Goal: Browse casually

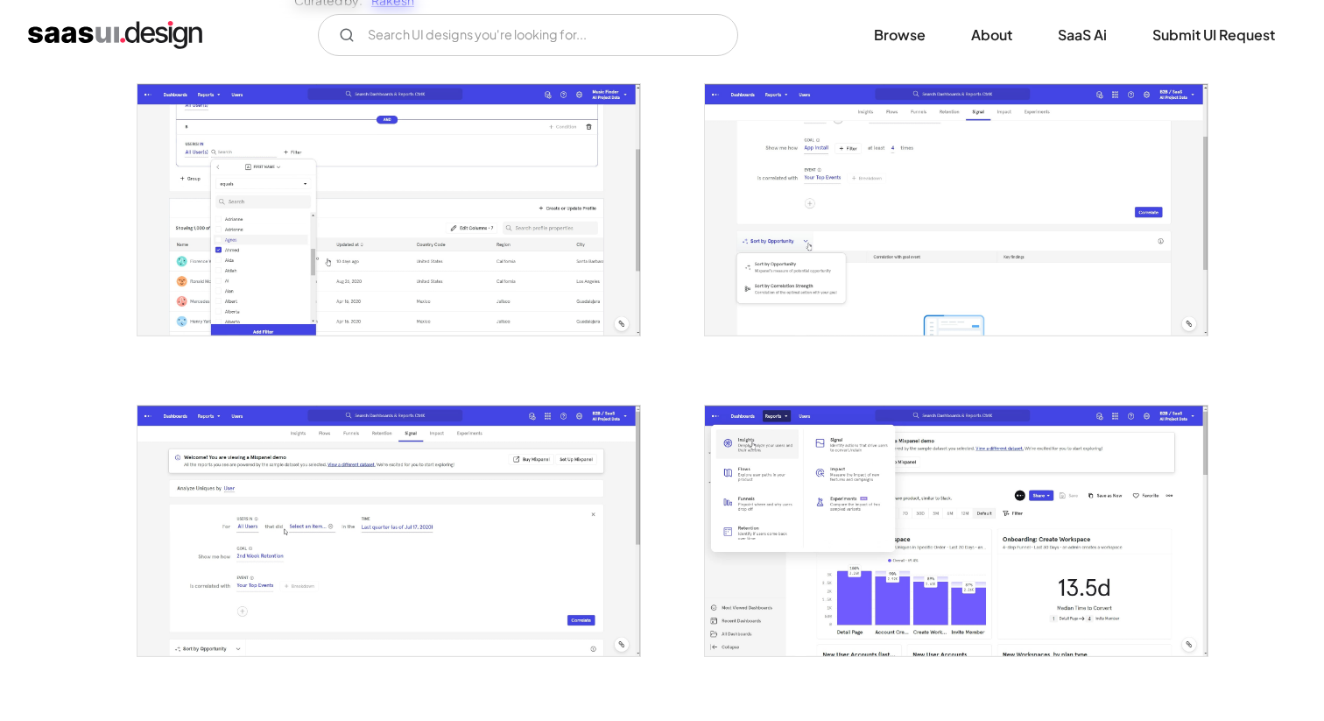
scroll to position [356, 0]
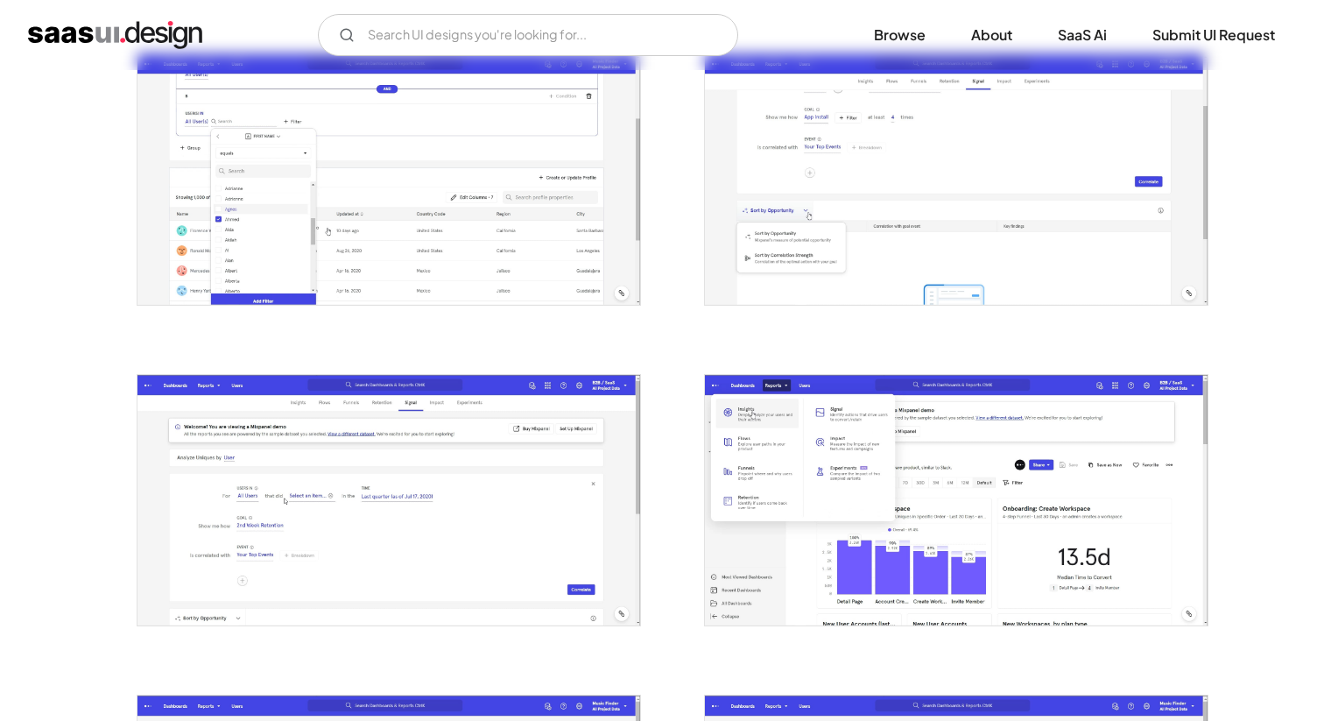
click at [1046, 223] on img "open lightbox" at bounding box center [956, 178] width 503 height 251
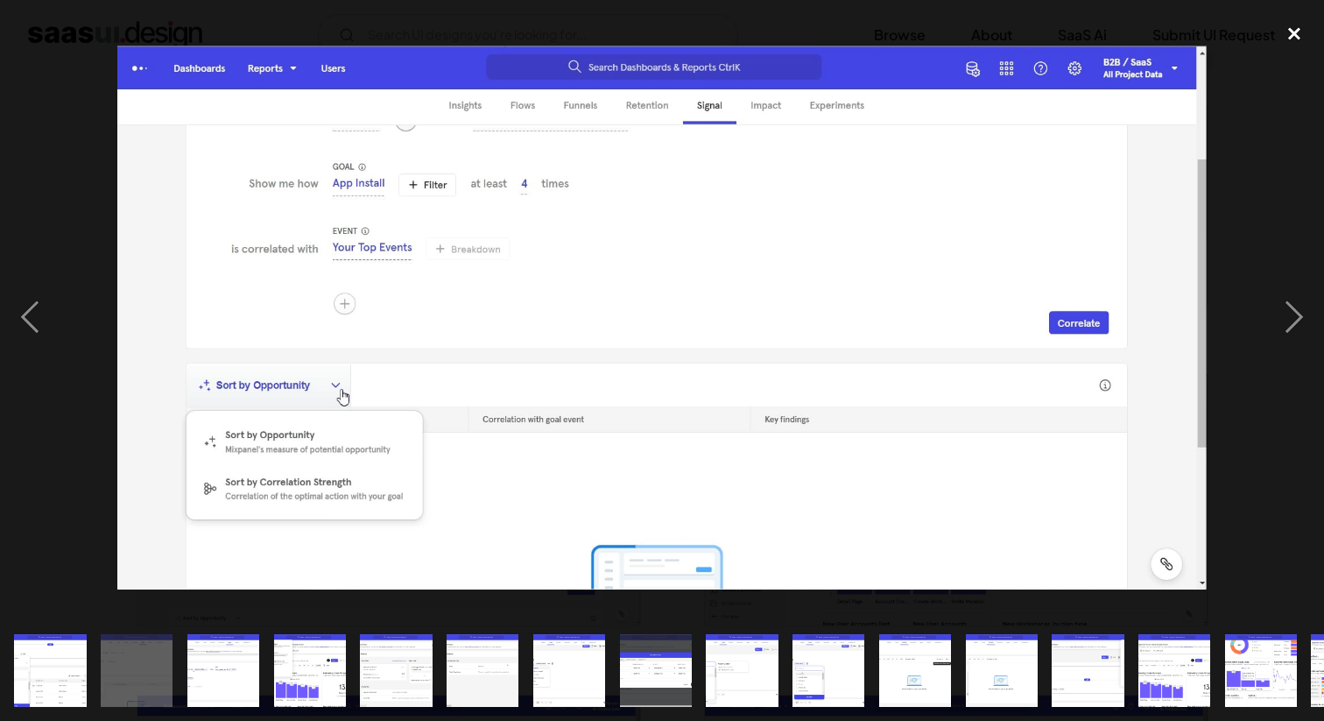
click at [1287, 36] on div "close lightbox" at bounding box center [1295, 33] width 60 height 39
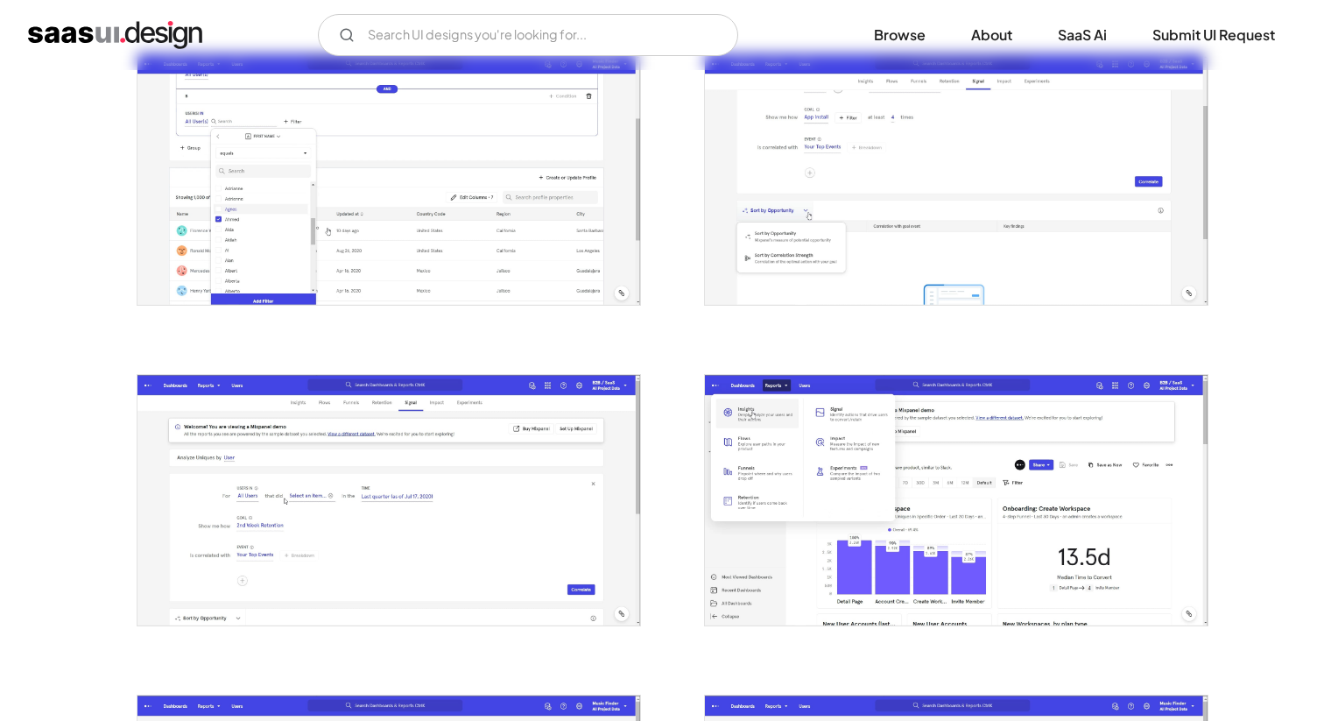
click at [406, 490] on img "open lightbox" at bounding box center [389, 500] width 503 height 251
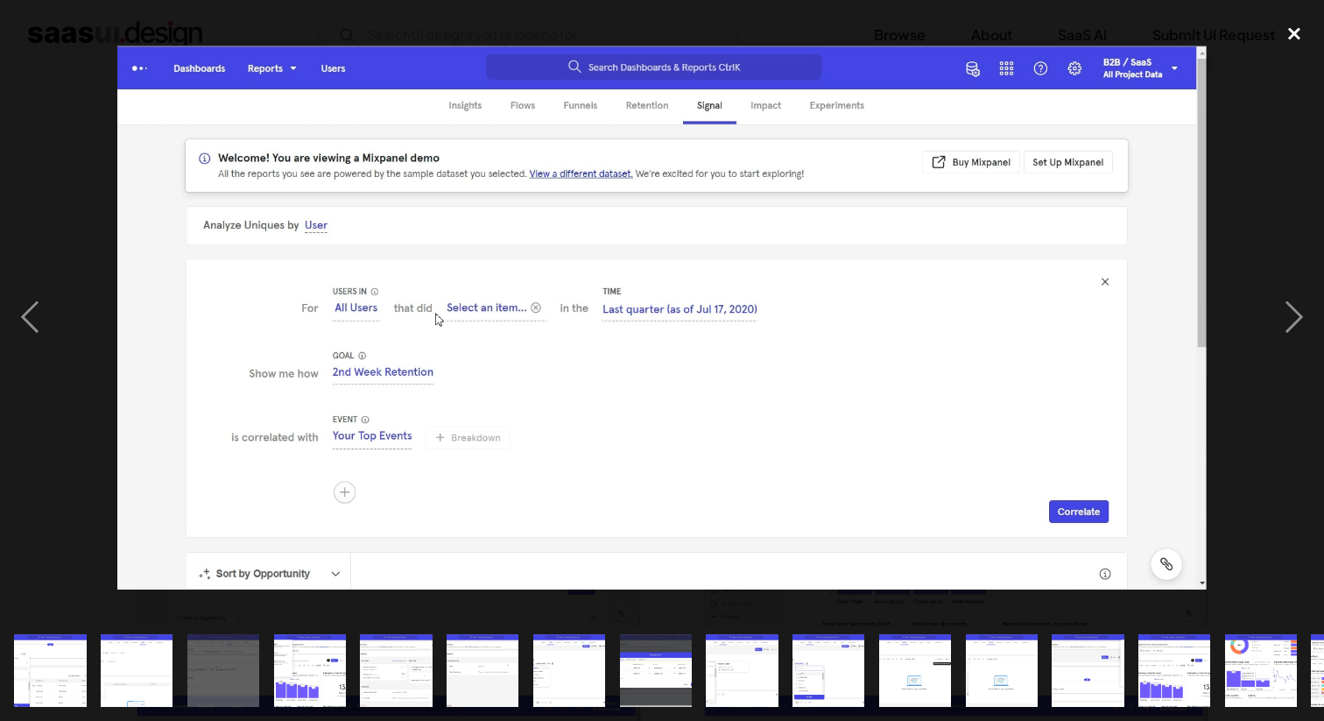
click at [1290, 30] on div "close lightbox" at bounding box center [1295, 33] width 60 height 39
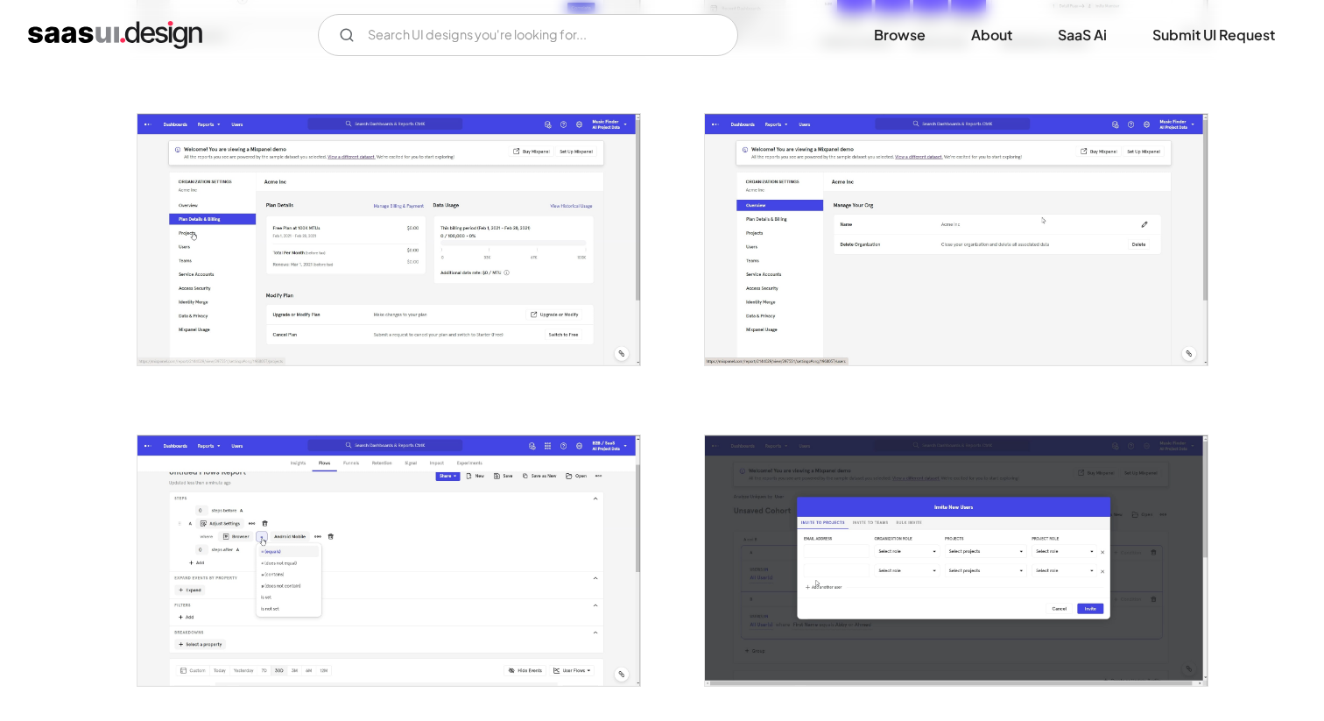
scroll to position [1139, 0]
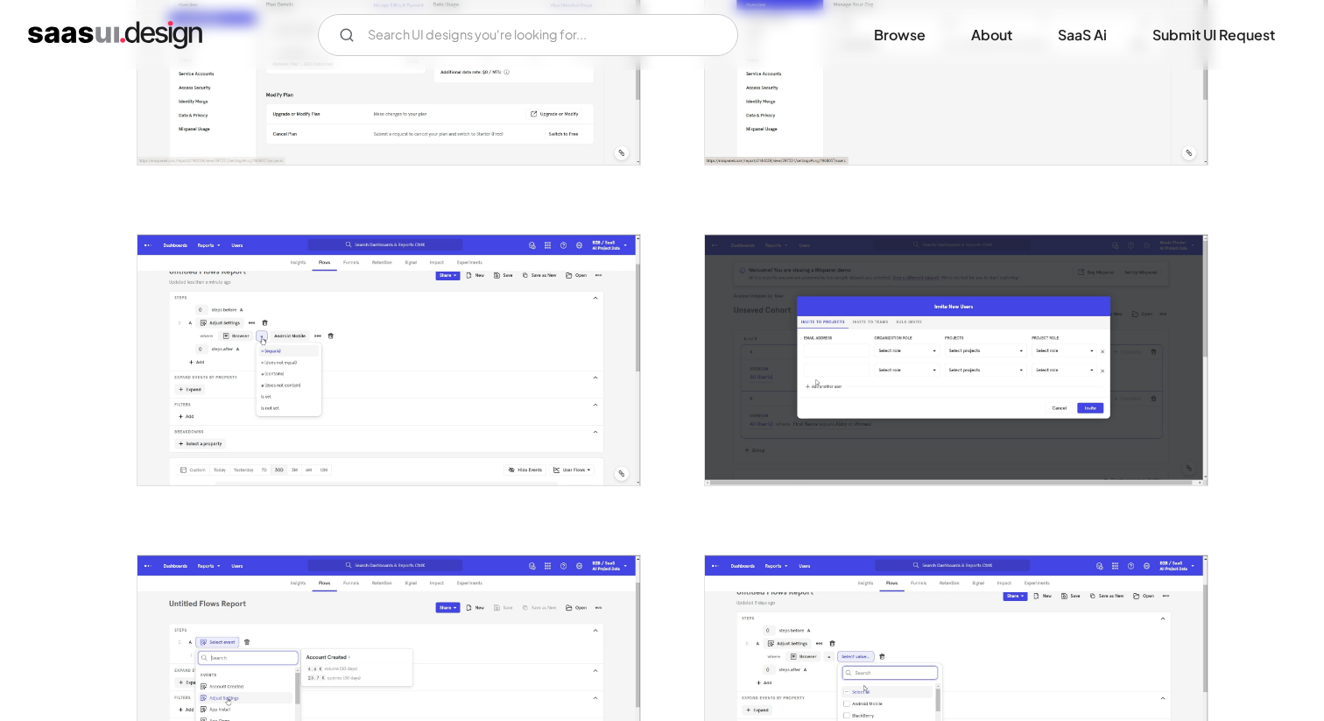
click at [359, 426] on img "open lightbox" at bounding box center [389, 360] width 503 height 251
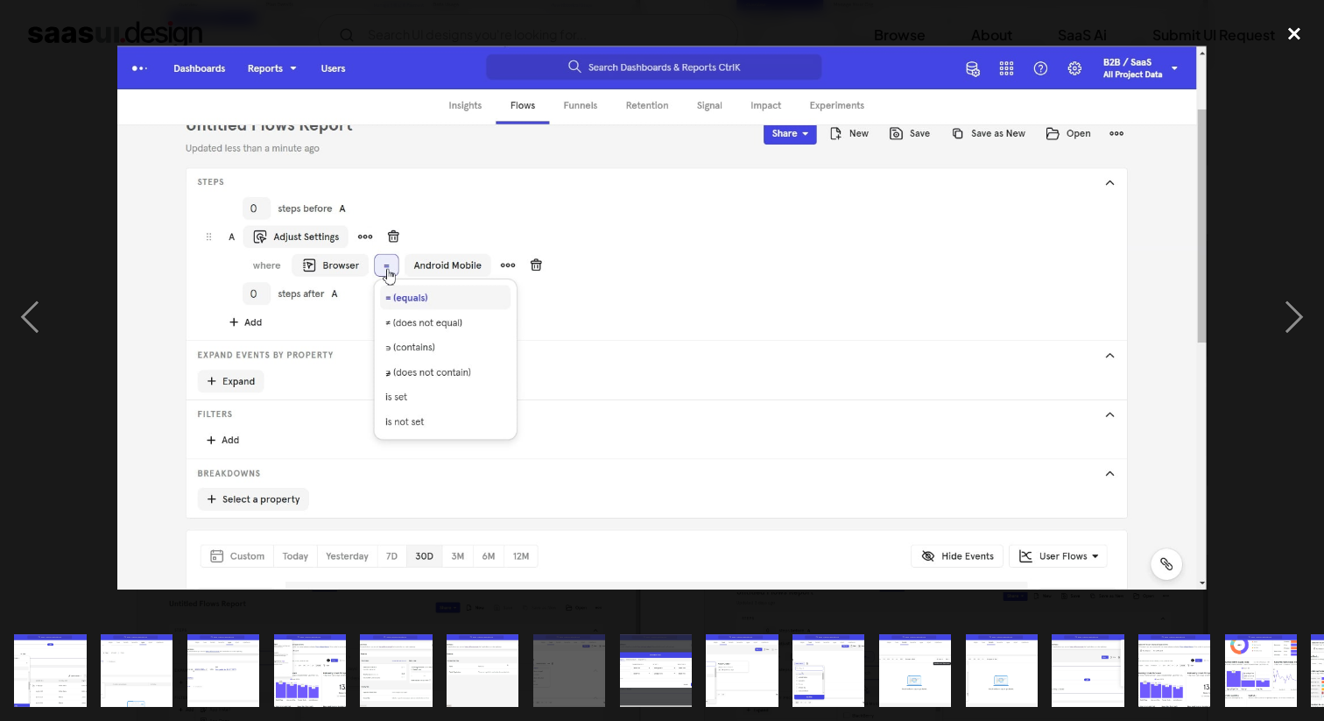
click at [1299, 20] on div "close lightbox" at bounding box center [1295, 33] width 60 height 39
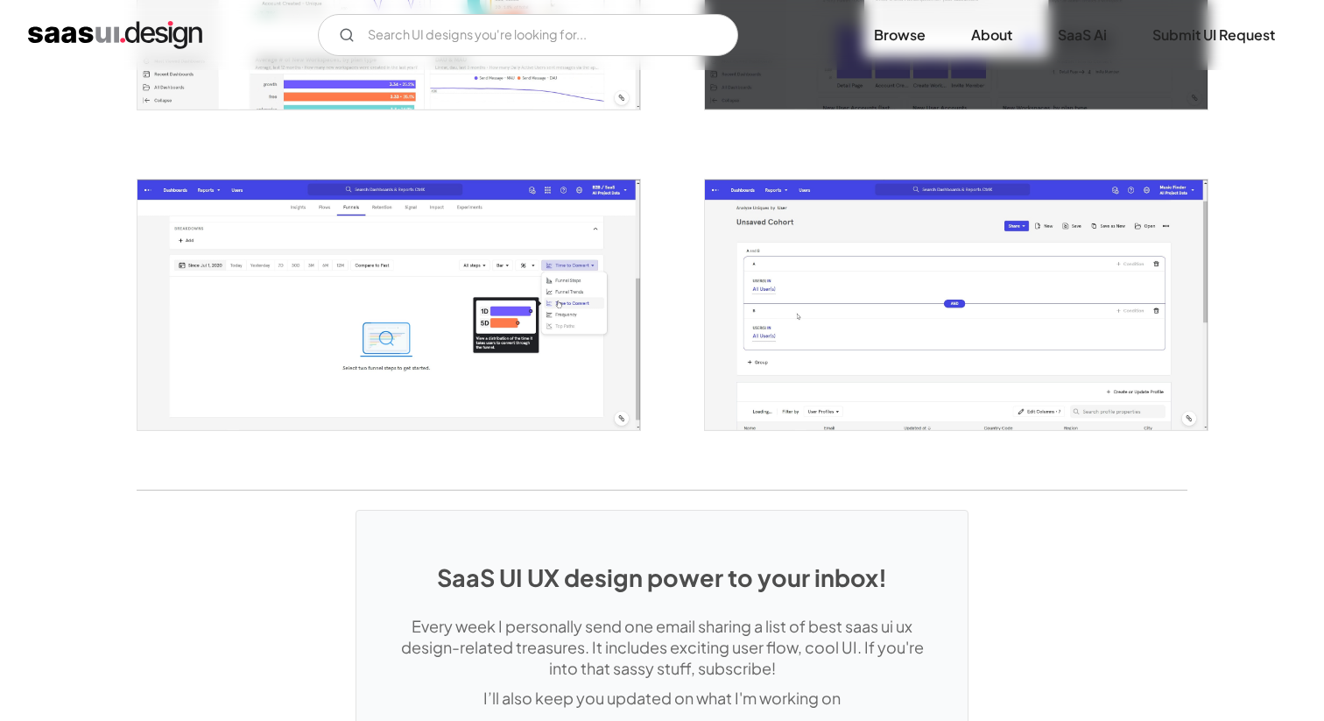
scroll to position [3123, 0]
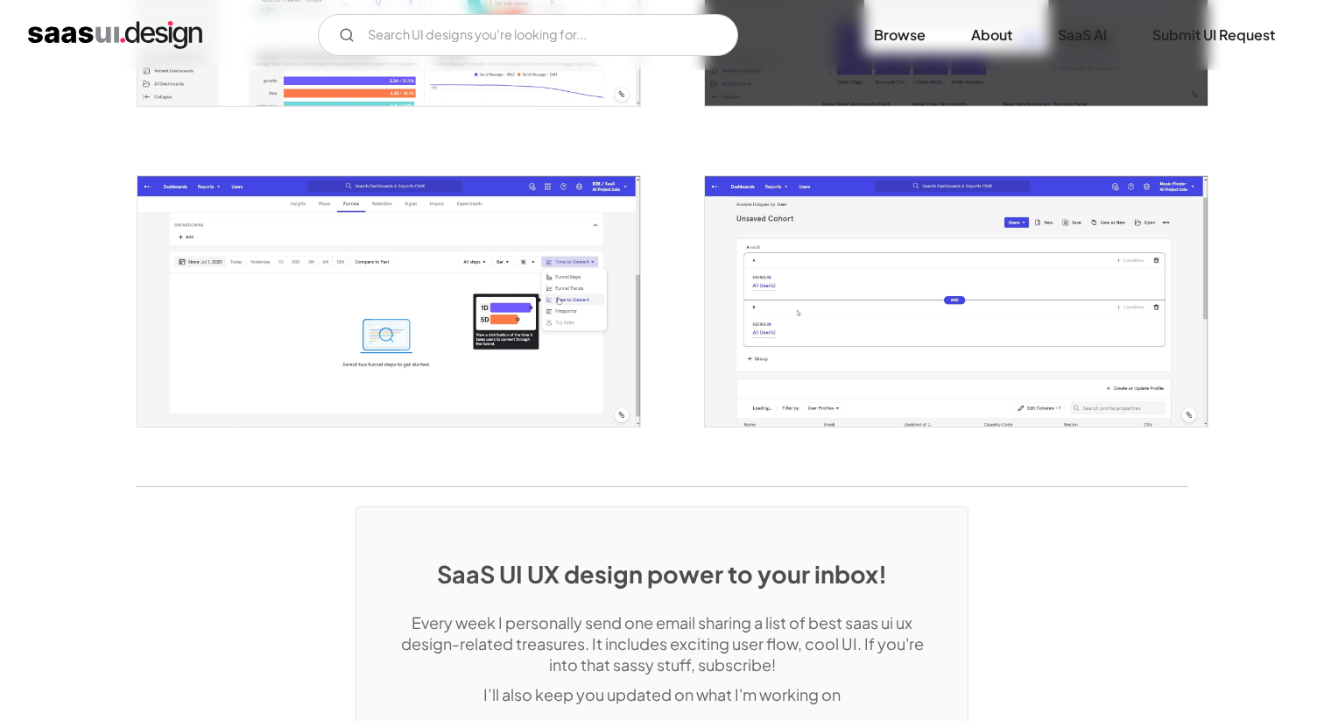
click at [908, 271] on img "open lightbox" at bounding box center [956, 301] width 503 height 251
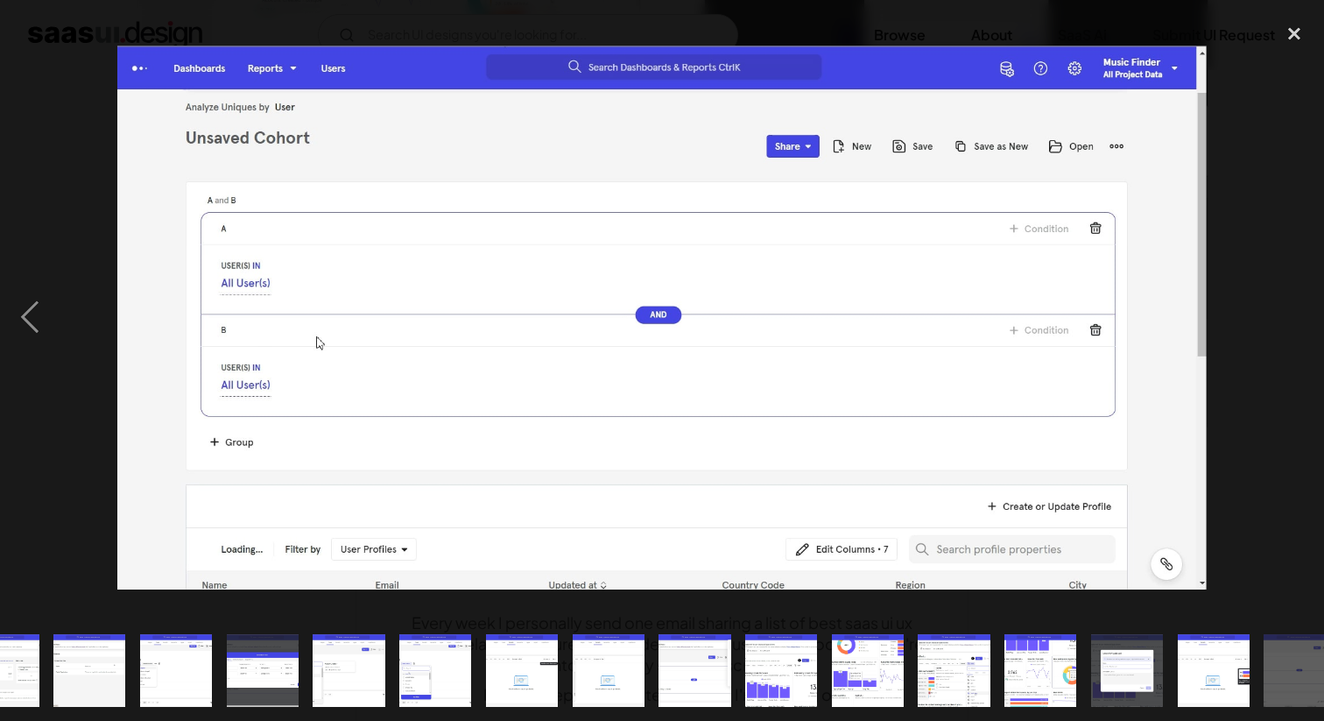
scroll to position [0, 420]
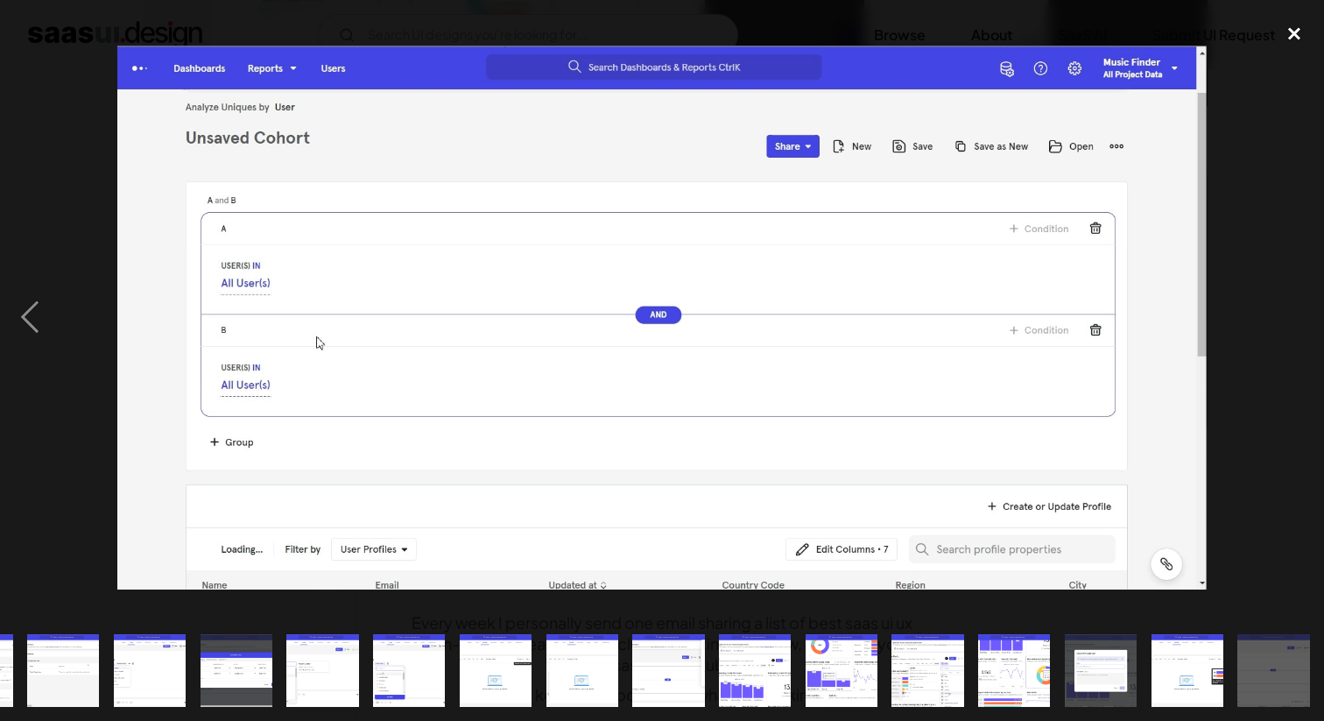
click at [1295, 32] on div "close lightbox" at bounding box center [1295, 33] width 60 height 39
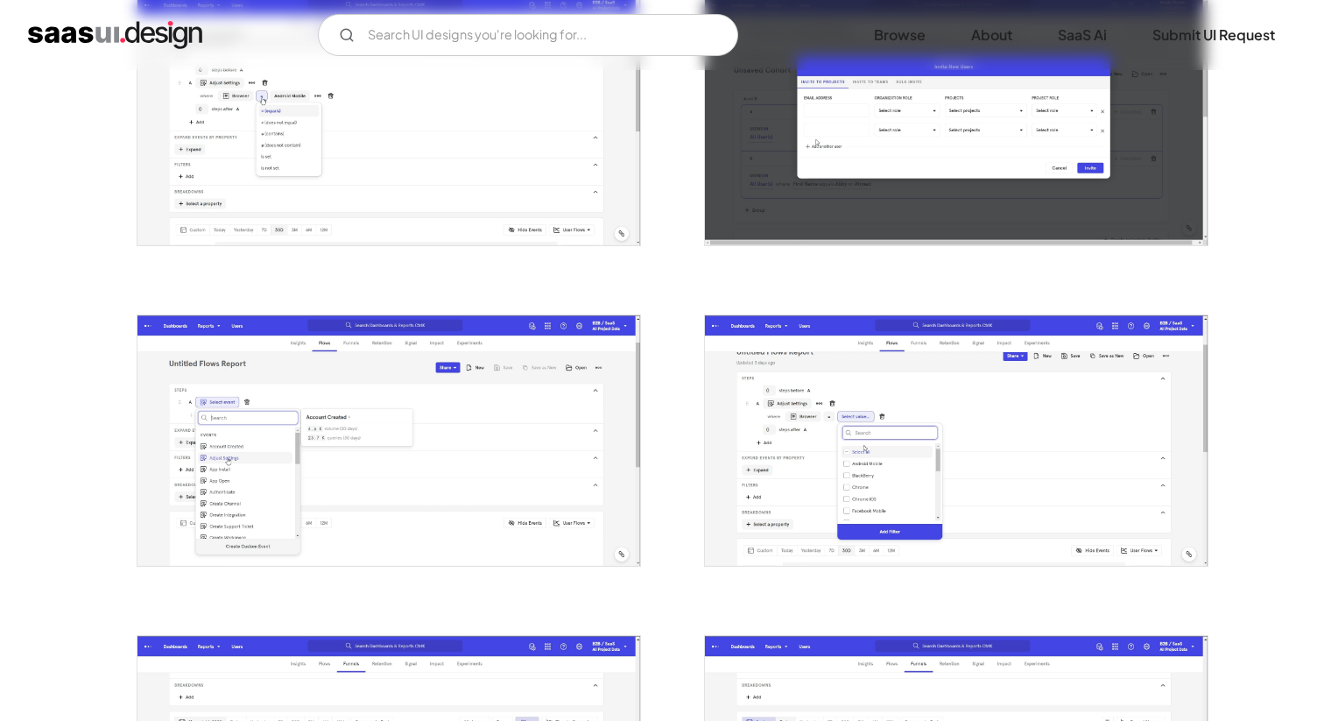
scroll to position [0, 0]
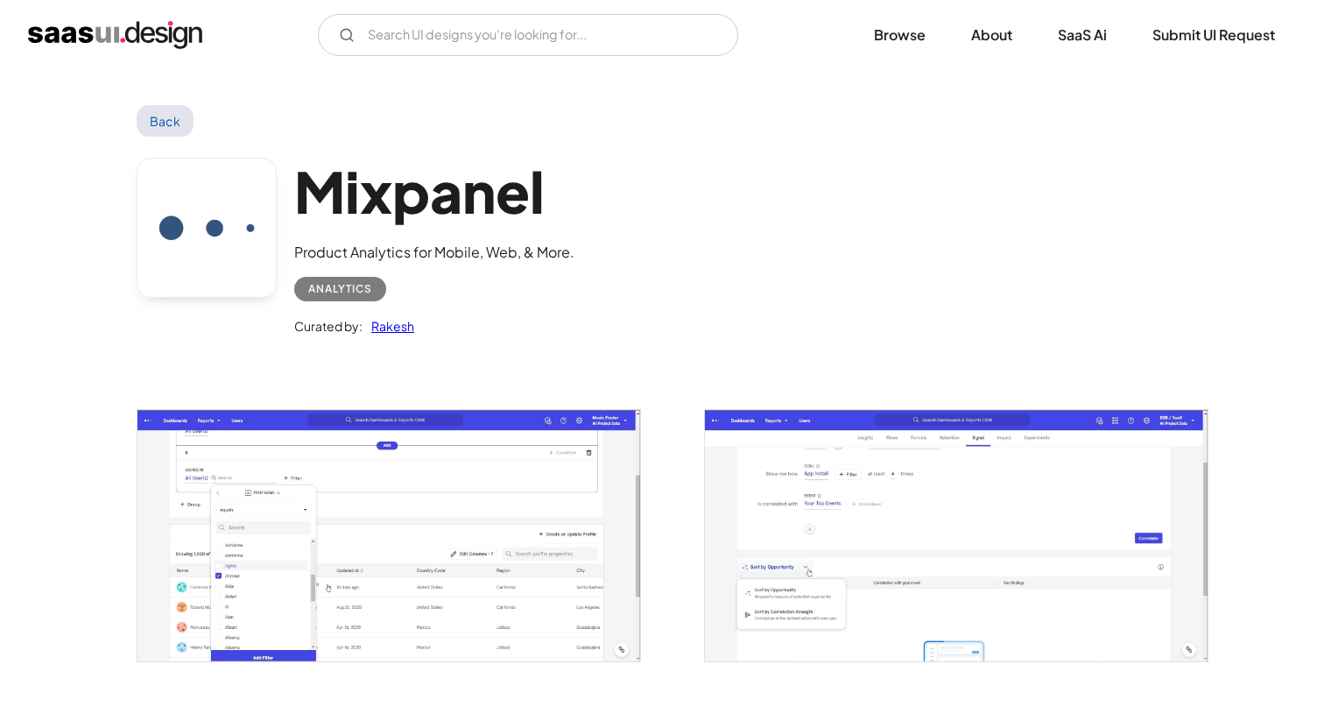
click at [385, 189] on h1 "Mixpanel" at bounding box center [434, 191] width 280 height 67
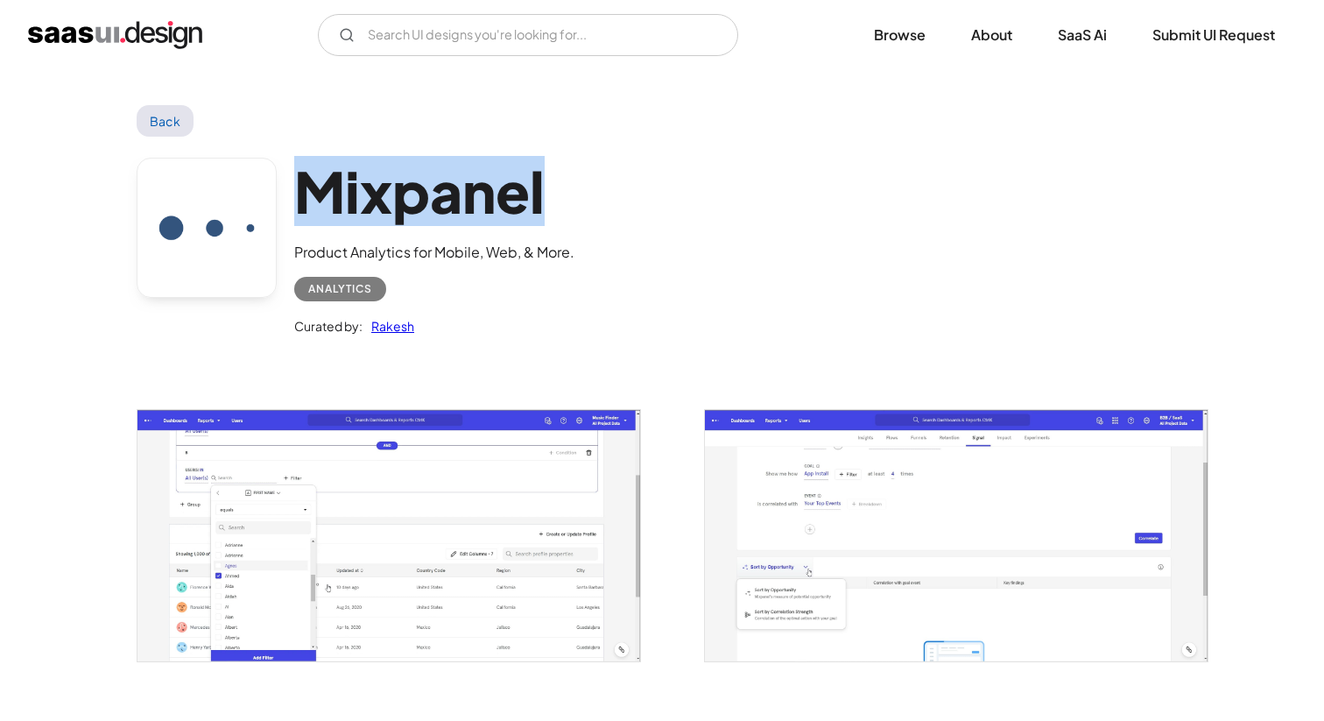
click at [385, 189] on h1 "Mixpanel" at bounding box center [434, 191] width 280 height 67
copy h1 "Mixpanel"
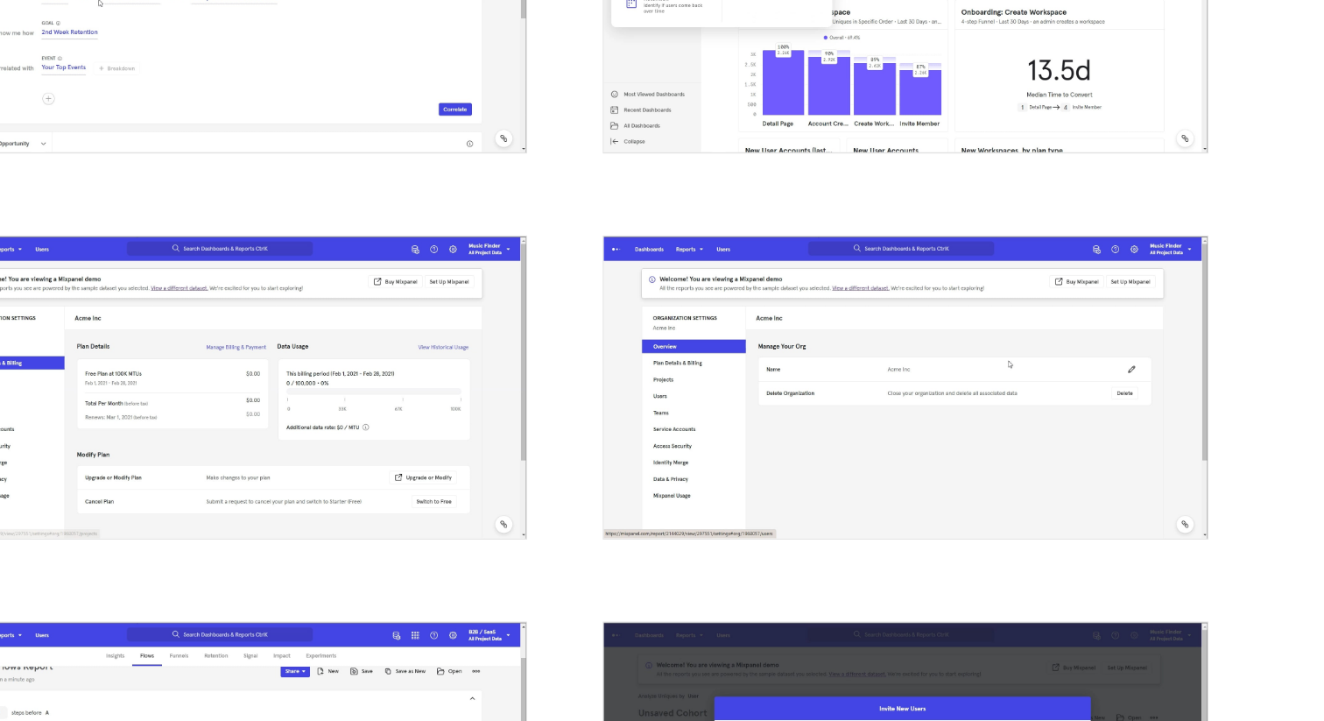
scroll to position [787, 0]
